Goal: Task Accomplishment & Management: Use online tool/utility

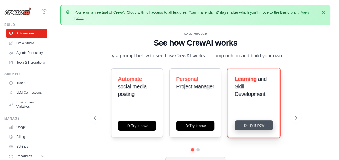
click at [250, 124] on button "Try it now" at bounding box center [254, 126] width 38 height 10
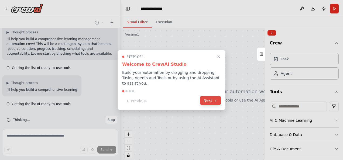
click at [206, 96] on button "Next" at bounding box center [210, 100] width 21 height 9
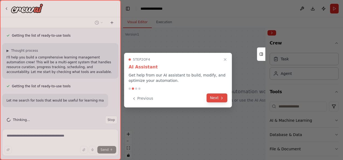
click at [216, 97] on button "Next" at bounding box center [217, 98] width 21 height 9
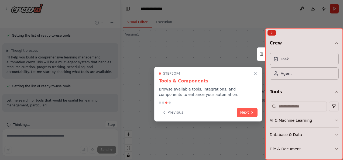
scroll to position [77, 0]
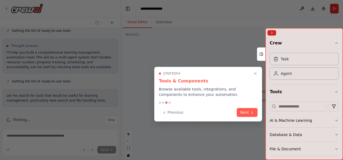
click at [244, 108] on button "Next" at bounding box center [247, 112] width 21 height 9
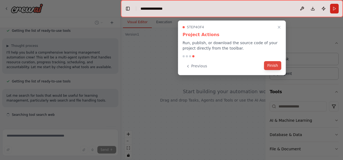
scroll to position [88, 0]
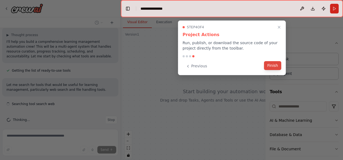
click at [270, 66] on button "Finish" at bounding box center [272, 65] width 17 height 9
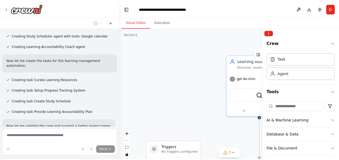
scroll to position [337, 0]
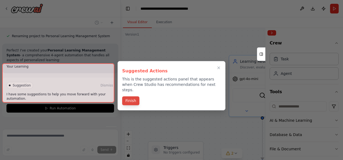
click at [133, 97] on button "Finish" at bounding box center [130, 101] width 17 height 9
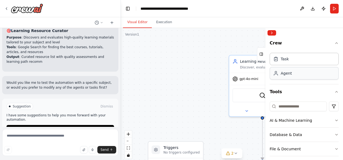
click at [296, 77] on div "Agent" at bounding box center [304, 73] width 69 height 12
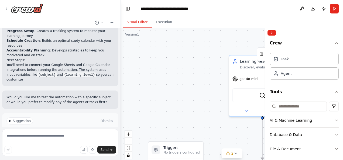
scroll to position [630, 0]
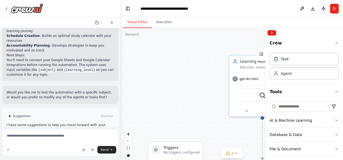
click at [71, 90] on p "Would you like me to test the automation with a specific subject, or would you …" at bounding box center [60, 95] width 108 height 10
click at [334, 119] on icon "button" at bounding box center [336, 120] width 4 height 4
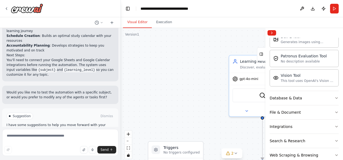
scroll to position [142, 0]
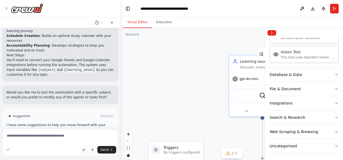
click at [186, 75] on div ".deletable-edge-delete-btn { width: 20px; height: 20px; border: 0px solid #ffff…" at bounding box center [232, 95] width 222 height 135
click at [89, 135] on button "Run Automation" at bounding box center [60, 139] width 108 height 9
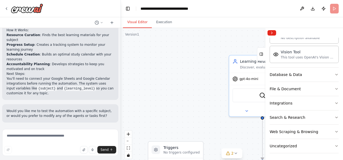
scroll to position [587, 0]
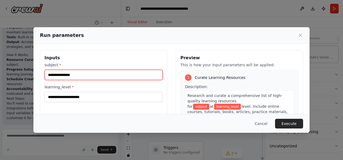
click at [143, 74] on input "subject *" at bounding box center [103, 75] width 118 height 10
type input "**********"
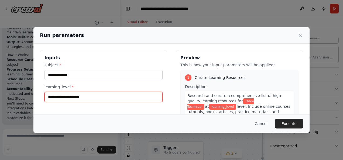
click at [128, 92] on input "learning_level *" at bounding box center [103, 97] width 118 height 10
type input "********"
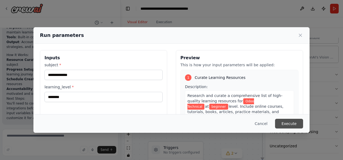
click at [296, 122] on button "Execute" at bounding box center [289, 124] width 28 height 10
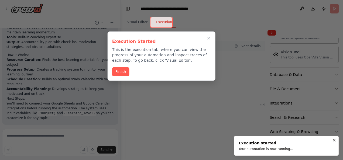
click at [124, 65] on div "Execution Started This is the execution tab, where you can view the progress of…" at bounding box center [162, 56] width 108 height 49
click at [117, 75] on button "Finish" at bounding box center [120, 71] width 17 height 9
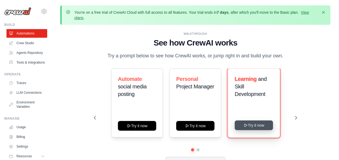
click at [248, 127] on button "Try it now" at bounding box center [254, 126] width 38 height 10
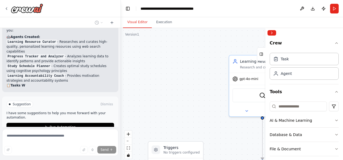
scroll to position [346, 0]
